Goal: Find specific page/section: Find specific page/section

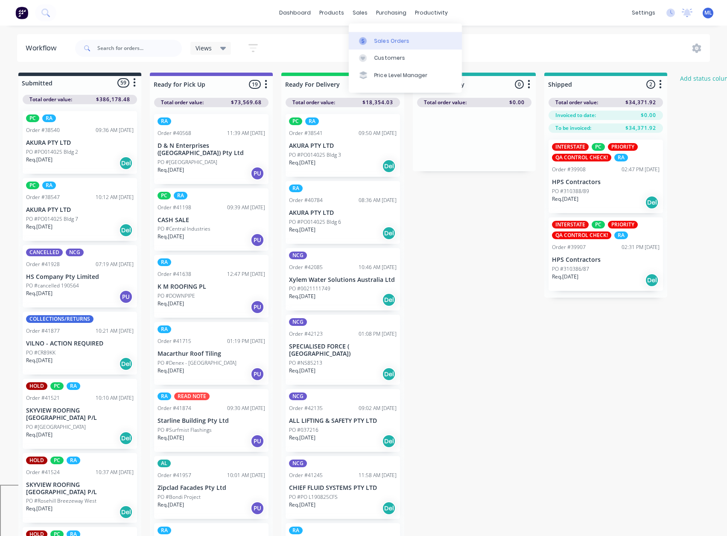
click at [366, 47] on link "Sales Orders" at bounding box center [405, 40] width 113 height 17
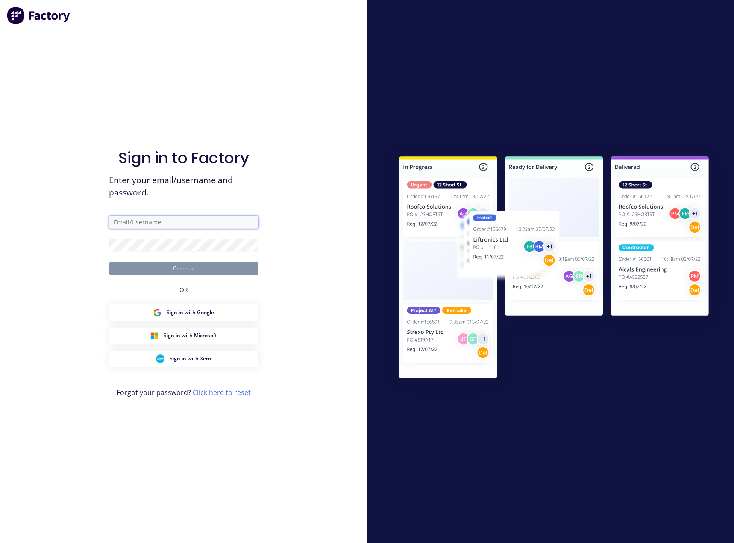
type input "[PERSON_NAME][EMAIL_ADDRESS][DOMAIN_NAME]"
click at [195, 267] on button "Continue" at bounding box center [184, 268] width 150 height 13
